Goal: Task Accomplishment & Management: Use online tool/utility

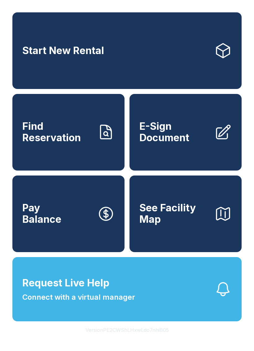
click at [174, 151] on link "E-Sign Document" at bounding box center [185, 132] width 112 height 77
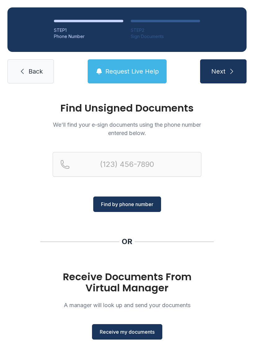
click at [130, 204] on span "Find by phone number" at bounding box center [127, 204] width 52 height 7
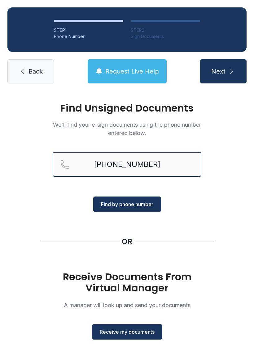
type input "[PHONE_NUMBER]"
click at [130, 207] on span "Find by phone number" at bounding box center [127, 204] width 52 height 7
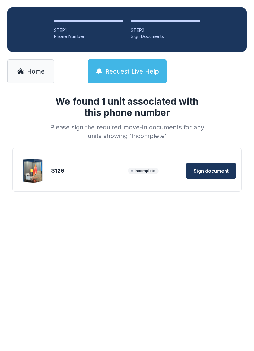
click at [205, 172] on span "Sign document" at bounding box center [210, 170] width 35 height 7
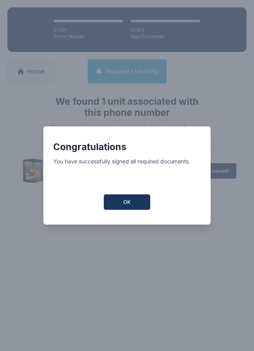
click at [128, 205] on span "OK" at bounding box center [126, 202] width 7 height 7
